Goal: Information Seeking & Learning: Learn about a topic

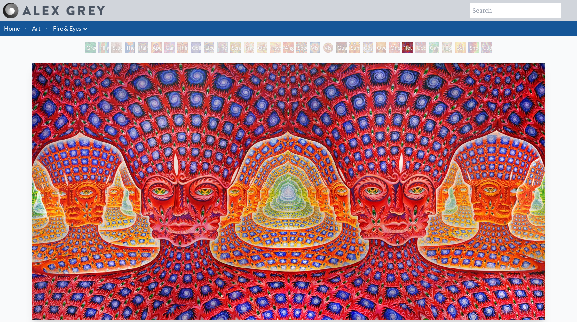
click at [469, 50] on div "Shpongled" at bounding box center [473, 47] width 11 height 11
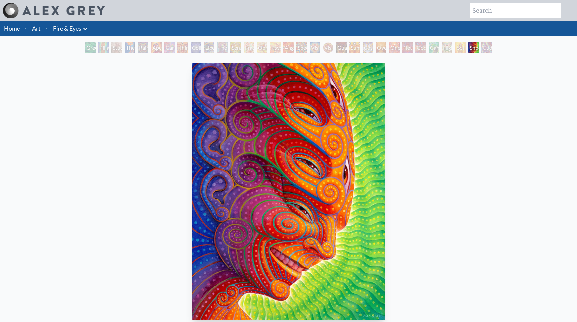
click at [442, 51] on div "Higher Vision" at bounding box center [447, 47] width 11 height 11
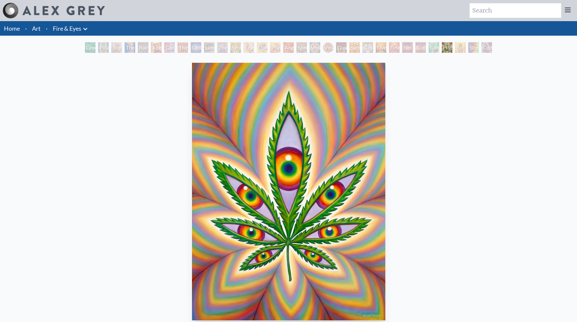
click at [391, 52] on div "One" at bounding box center [394, 47] width 11 height 11
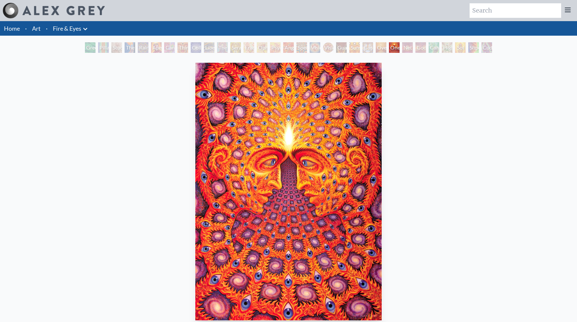
click at [406, 50] on div "Net of Being" at bounding box center [407, 47] width 11 height 11
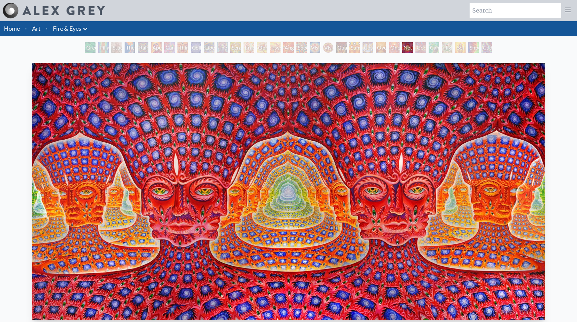
click at [396, 51] on div "One" at bounding box center [394, 47] width 11 height 11
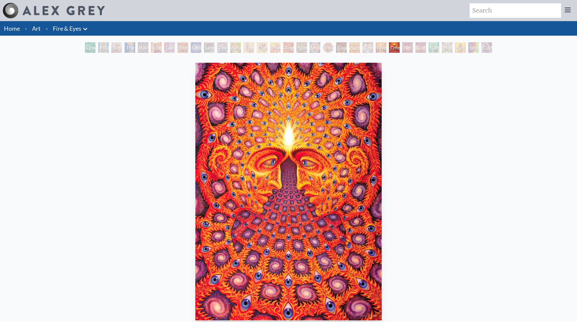
click at [369, 50] on div "Cosmic Elf" at bounding box center [368, 47] width 11 height 11
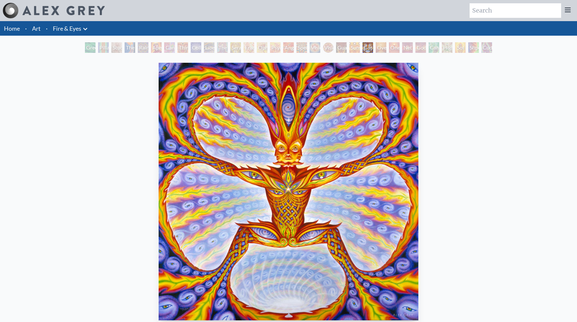
scroll to position [1, 0]
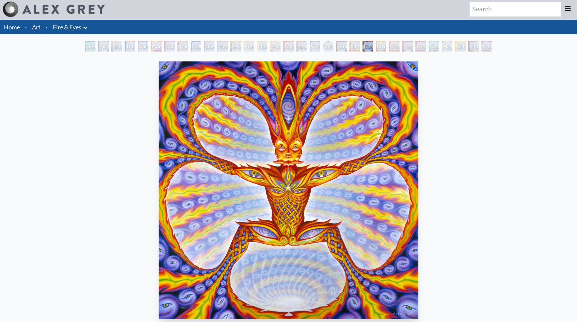
click at [311, 49] on div "Vision Crystal" at bounding box center [315, 46] width 11 height 11
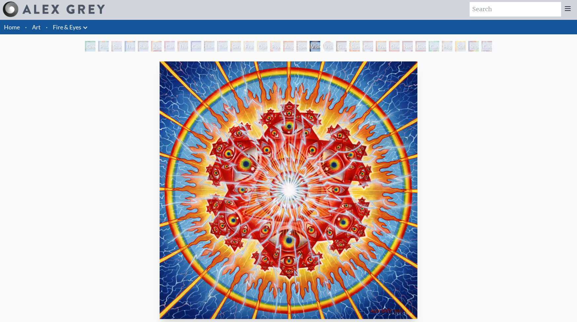
click at [323, 46] on div "Vision Crystal Tondo" at bounding box center [328, 46] width 11 height 11
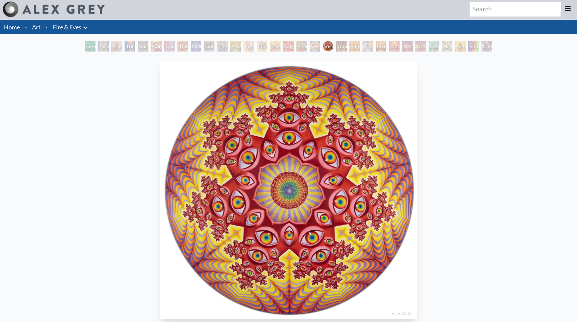
click at [298, 48] on div "Spectral Lotus" at bounding box center [302, 46] width 11 height 11
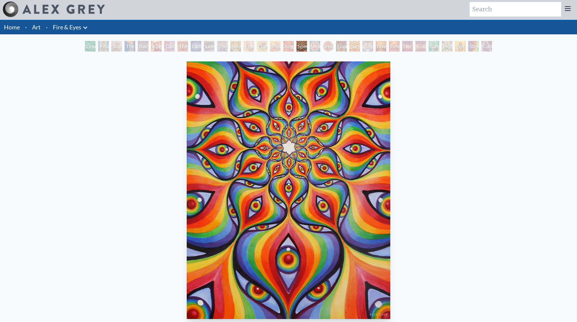
click at [289, 46] on div "Angel Skin" at bounding box center [288, 46] width 11 height 11
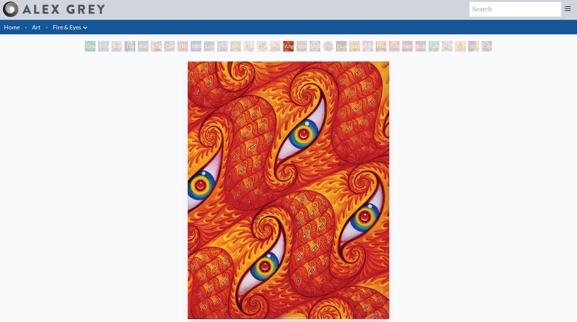
click at [270, 48] on div "Psychomicrograph of a Fractal Paisley Cherub Feather Tip" at bounding box center [275, 46] width 11 height 11
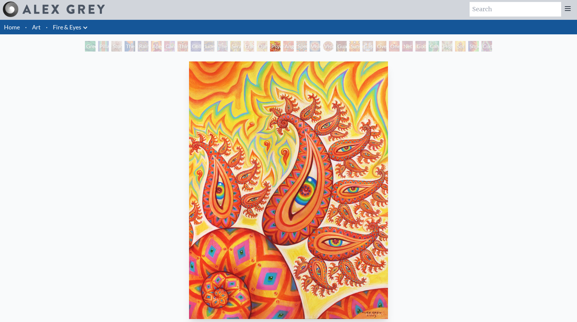
click at [205, 49] on div "Liberation Through Seeing" at bounding box center [209, 46] width 11 height 11
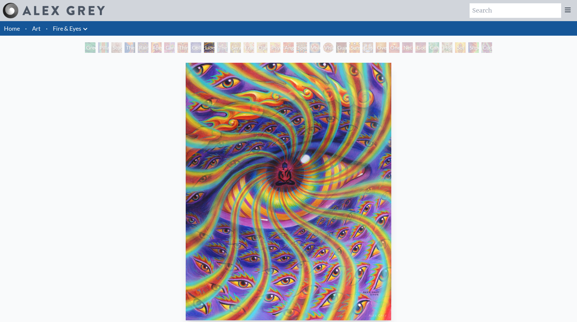
click at [230, 48] on div "Seraphic Transport Docking on the Third Eye" at bounding box center [235, 47] width 11 height 11
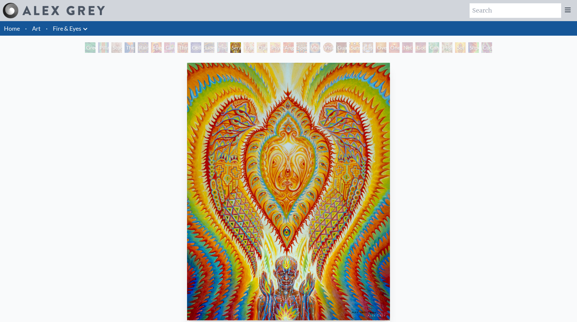
click at [217, 47] on div "The Seer" at bounding box center [222, 47] width 11 height 11
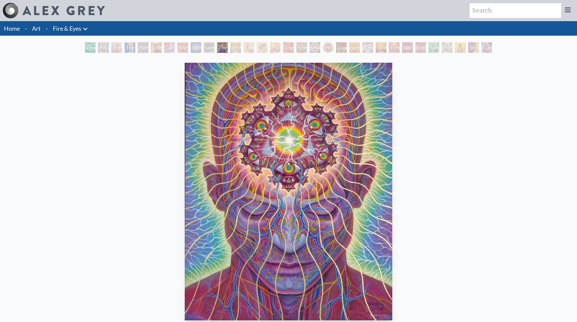
click at [205, 46] on div "Liberation Through Seeing" at bounding box center [209, 47] width 11 height 11
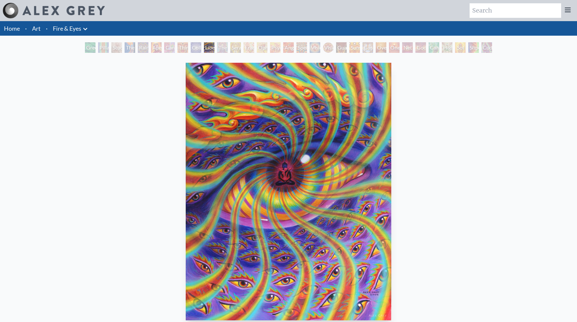
click at [175, 48] on div "Cannabis Sutra" at bounding box center [169, 47] width 11 height 11
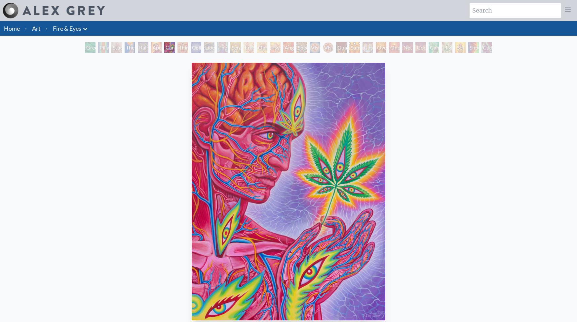
click at [191, 49] on div "Collective Vision" at bounding box center [196, 47] width 11 height 11
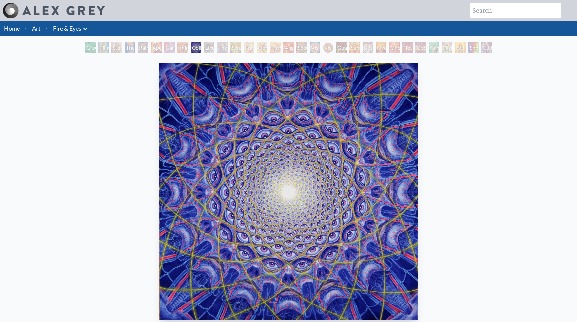
click at [151, 51] on div "Aperture" at bounding box center [156, 47] width 11 height 11
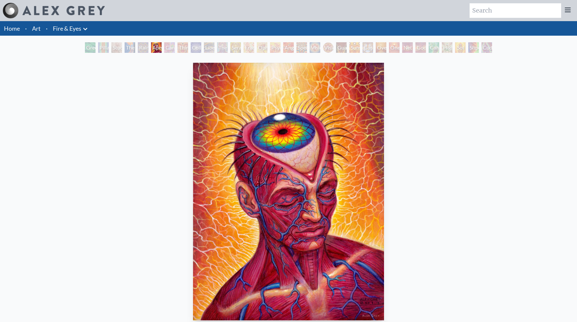
click at [138, 47] on div "Rainbow Eye Ripple" at bounding box center [143, 47] width 11 height 11
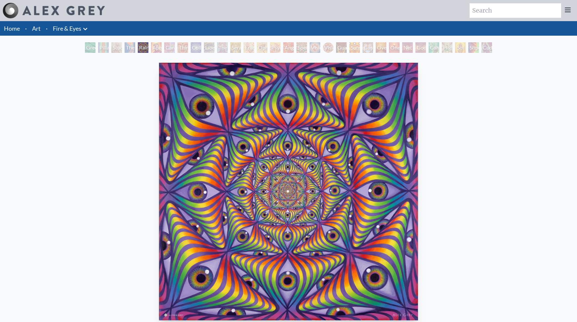
click at [113, 47] on div "Study for the Great Turn" at bounding box center [116, 47] width 11 height 11
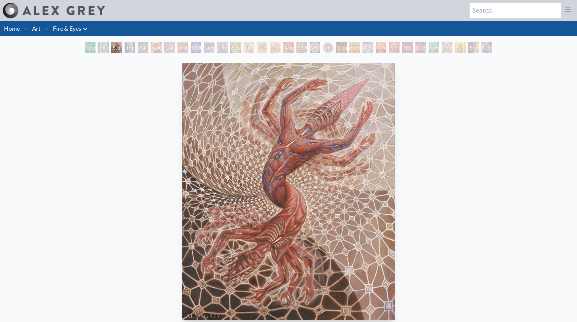
click at [114, 44] on div "Study for the Great Turn" at bounding box center [116, 47] width 11 height 11
click at [85, 49] on div "Green Hand" at bounding box center [90, 47] width 11 height 11
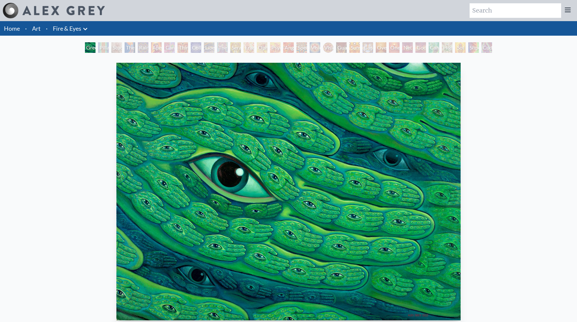
click at [100, 50] on div "Pillar of Awareness" at bounding box center [103, 47] width 11 height 11
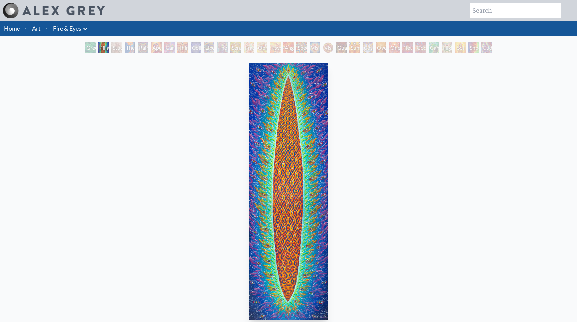
click at [114, 47] on div "Study for the Great Turn" at bounding box center [116, 47] width 11 height 11
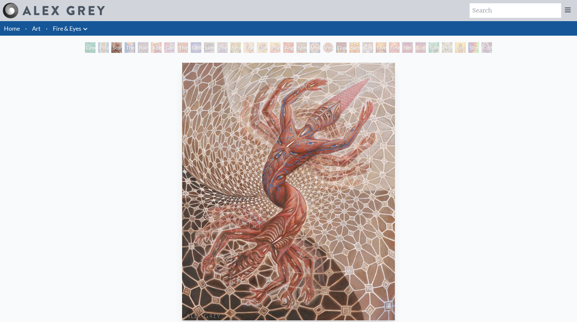
click at [179, 46] on div "Third Eye Tears of Joy" at bounding box center [183, 47] width 11 height 11
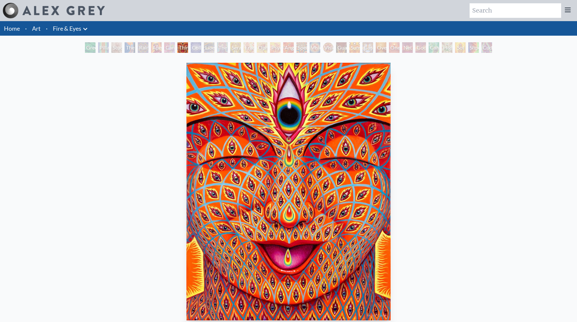
click at [214, 52] on div "Liberation Through Seeing" at bounding box center [209, 47] width 11 height 11
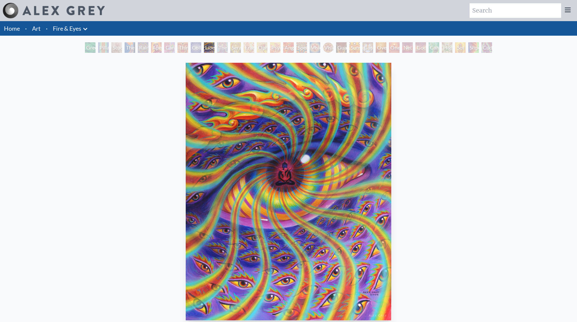
click at [230, 49] on div "Seraphic Transport Docking on the Third Eye" at bounding box center [235, 47] width 11 height 11
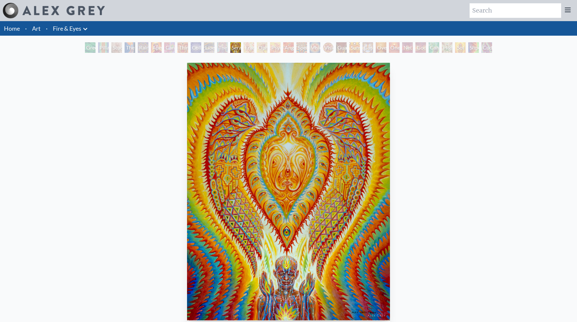
click at [249, 51] on div "Fractal Eyes" at bounding box center [249, 47] width 11 height 11
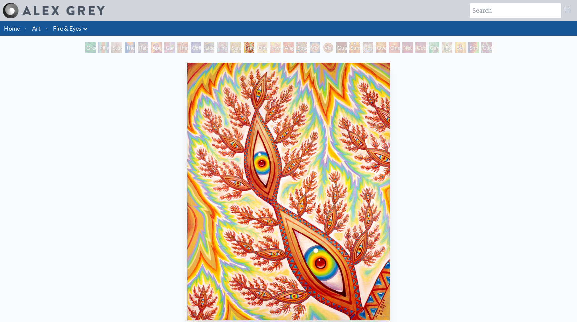
click at [264, 50] on div "Ophanic Eyelash" at bounding box center [262, 47] width 11 height 11
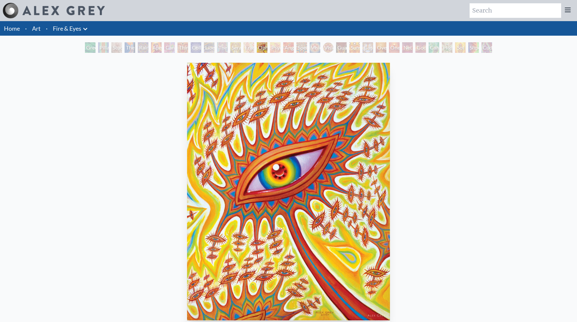
click at [286, 51] on div "Angel Skin" at bounding box center [288, 47] width 11 height 11
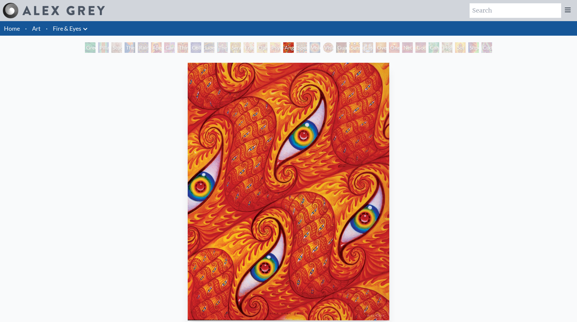
click at [300, 52] on div "Spectral Lotus" at bounding box center [302, 47] width 11 height 11
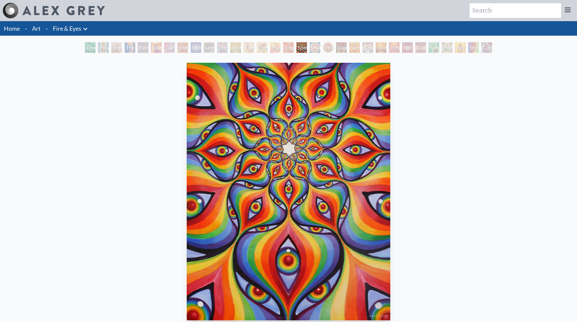
click at [320, 49] on div "Vision Crystal" at bounding box center [315, 47] width 11 height 11
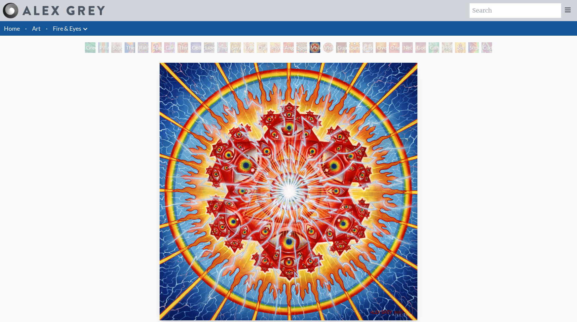
drag, startPoint x: 303, startPoint y: 48, endPoint x: 293, endPoint y: 50, distance: 10.2
click at [300, 48] on div "Green Hand Pillar of Awareness Study for the Great Turn The Torch Rainbow Eye R…" at bounding box center [289, 48] width 410 height 13
click at [320, 51] on div "Vision Crystal" at bounding box center [315, 47] width 11 height 11
click at [357, 48] on div "Sunyata" at bounding box center [354, 47] width 11 height 11
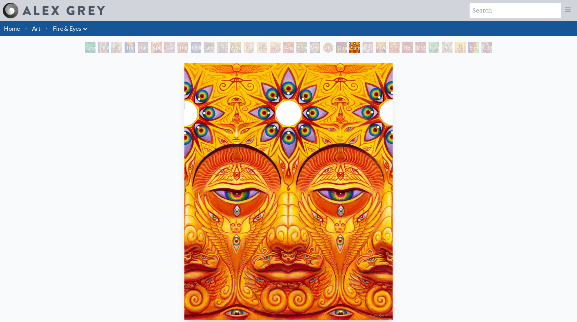
click at [323, 44] on div "Vision Crystal Tondo" at bounding box center [328, 47] width 11 height 11
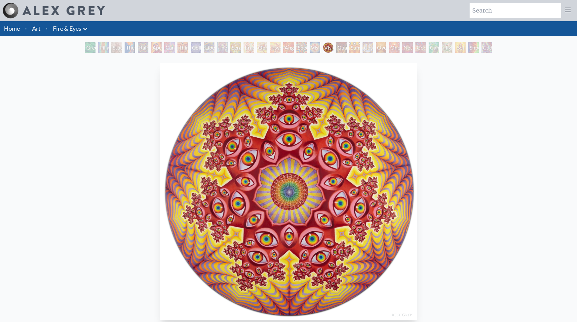
click at [376, 50] on div "Oversoul" at bounding box center [381, 47] width 11 height 11
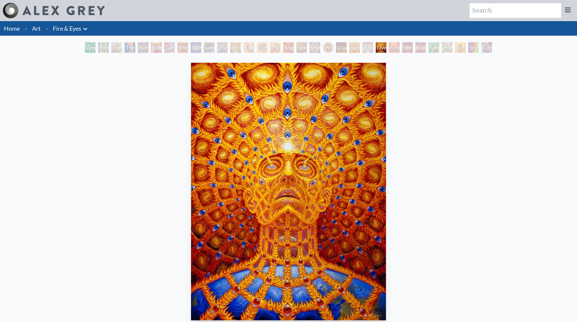
click at [389, 51] on div "One" at bounding box center [394, 47] width 11 height 11
